Goal: Download file/media

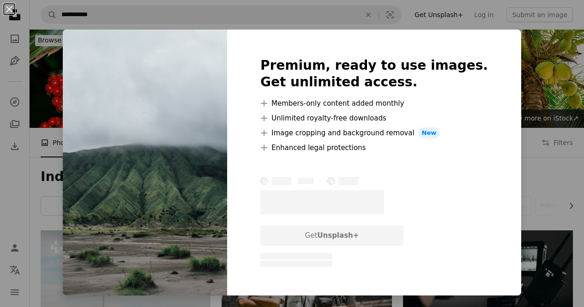
scroll to position [185, 0]
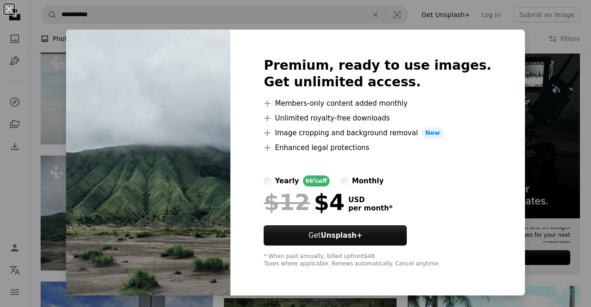
click at [516, 96] on div "An X shape Premium, ready to use images. Get unlimited access. A plus sign Memb…" at bounding box center [295, 153] width 591 height 307
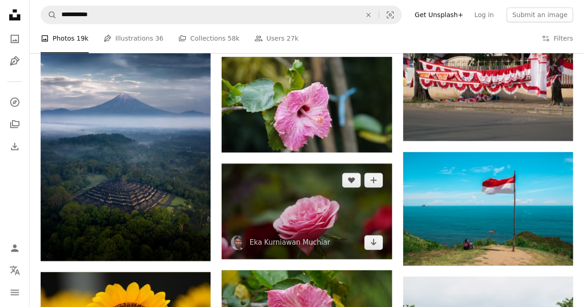
scroll to position [554, 0]
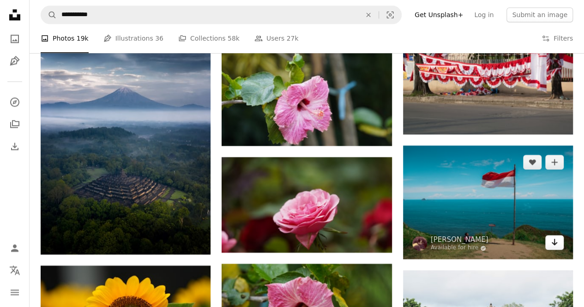
click at [557, 239] on icon "Arrow pointing down" at bounding box center [554, 241] width 7 height 11
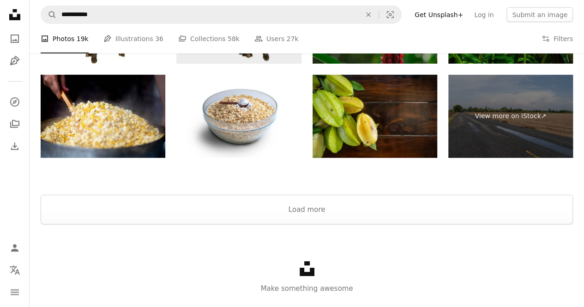
scroll to position [1392, 0]
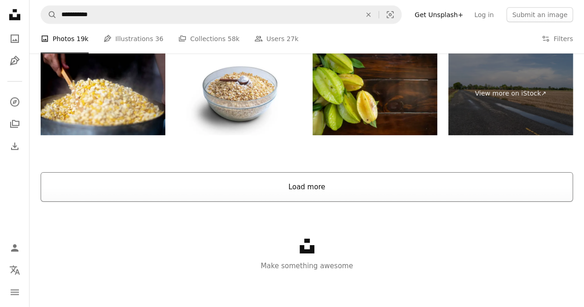
click at [286, 181] on button "Load more" at bounding box center [307, 187] width 533 height 30
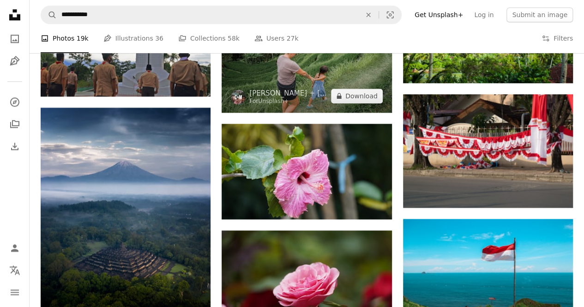
scroll to position [371, 0]
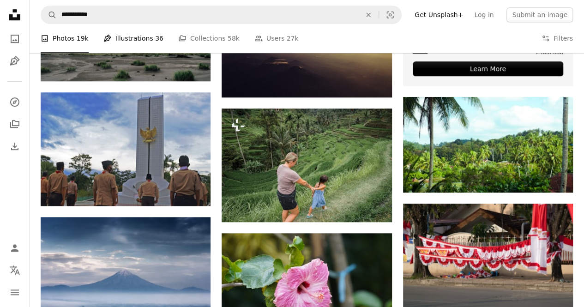
click at [137, 40] on link "Pen Tool Illustrations 36" at bounding box center [133, 39] width 60 height 30
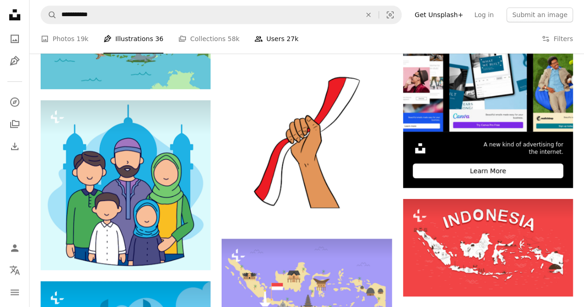
scroll to position [185, 0]
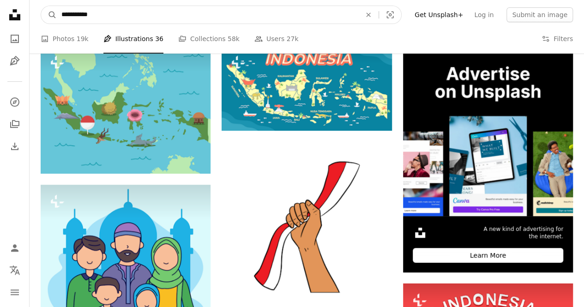
click at [254, 16] on input "**********" at bounding box center [208, 15] width 302 height 18
type input "**********"
click at [41, 6] on button "A magnifying glass" at bounding box center [49, 15] width 16 height 18
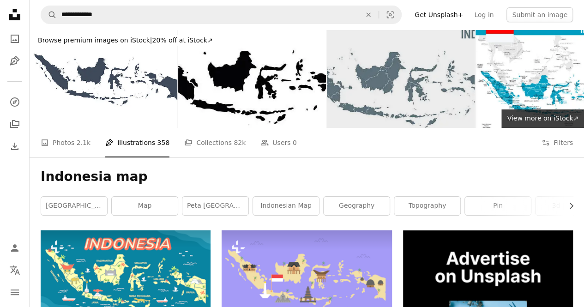
click at [366, 85] on img at bounding box center [401, 79] width 148 height 98
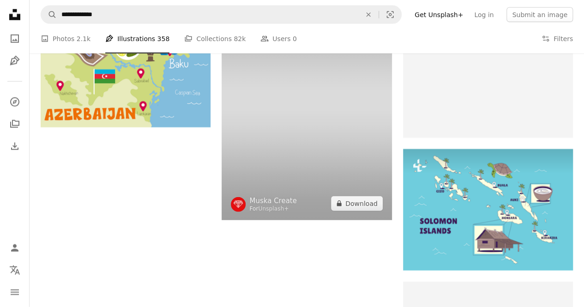
scroll to position [1109, 0]
